Goal: Find specific page/section: Find specific page/section

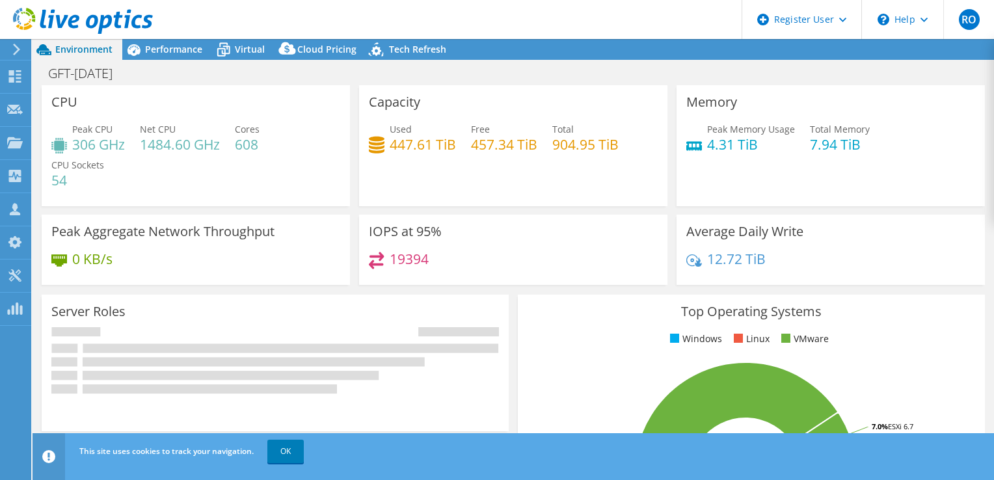
select select "USD"
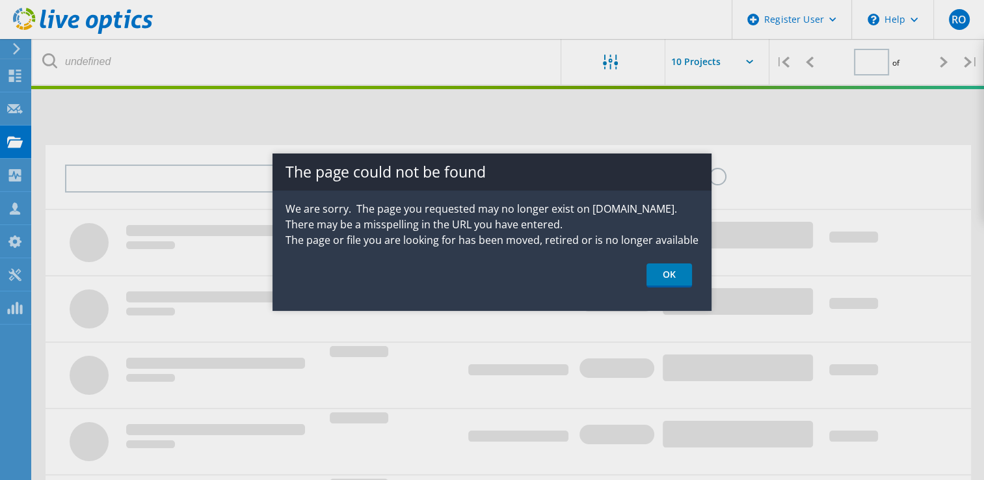
type input "1"
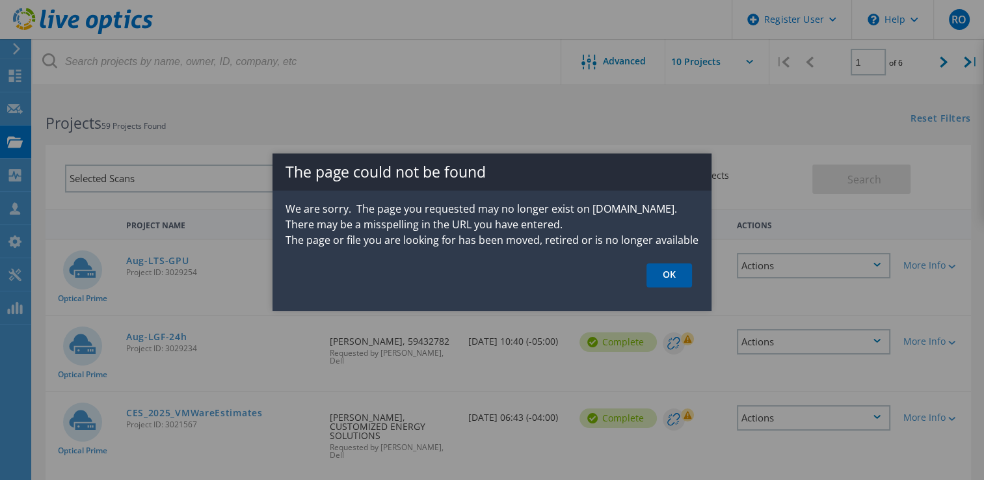
click at [671, 278] on link "OK" at bounding box center [670, 275] width 46 height 24
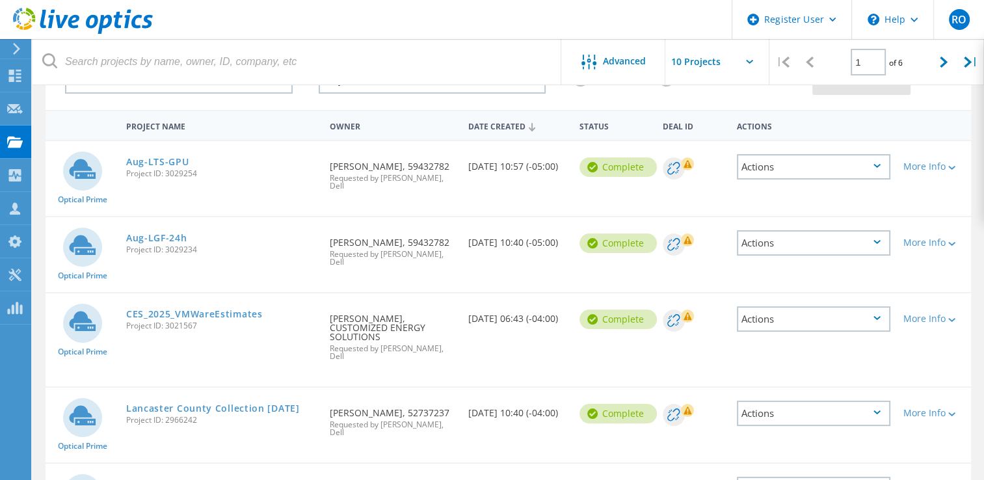
scroll to position [100, 0]
click at [182, 308] on link "CES_2025_VMWareEstimates" at bounding box center [194, 312] width 137 height 9
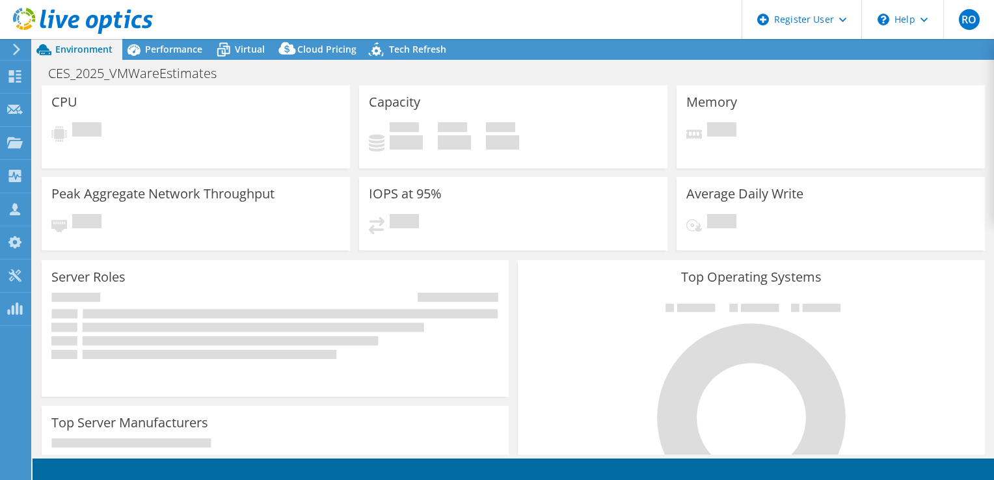
select select "USD"
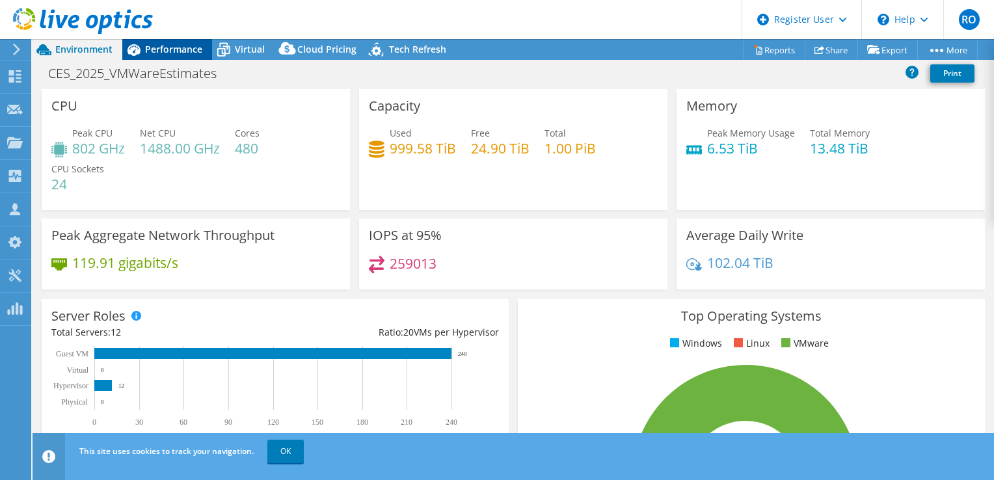
click at [163, 48] on span "Performance" at bounding box center [173, 49] width 57 height 12
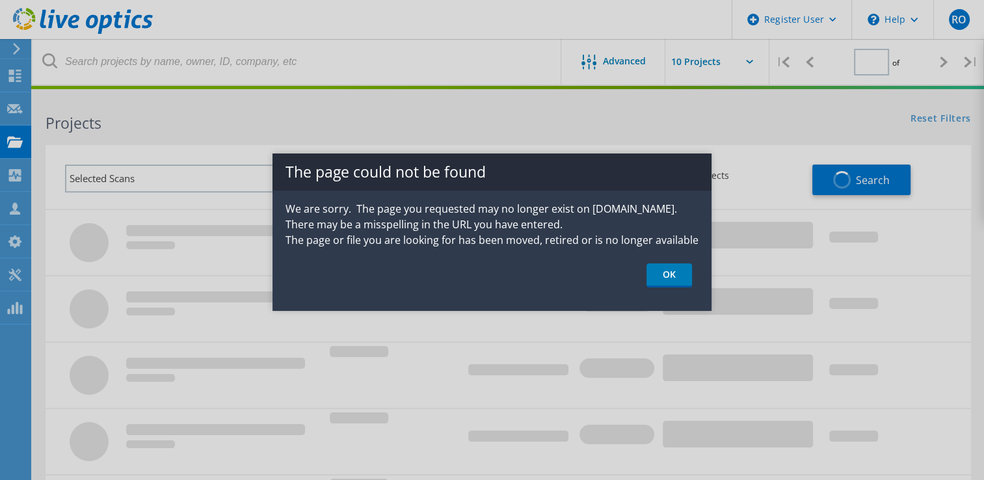
type input "1"
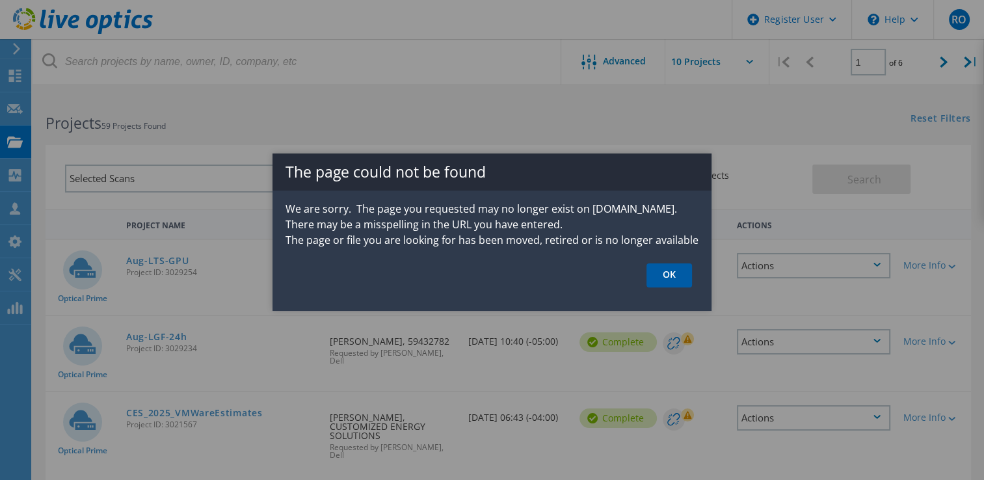
click at [671, 280] on link "OK" at bounding box center [670, 275] width 46 height 24
